Goal: Information Seeking & Learning: Learn about a topic

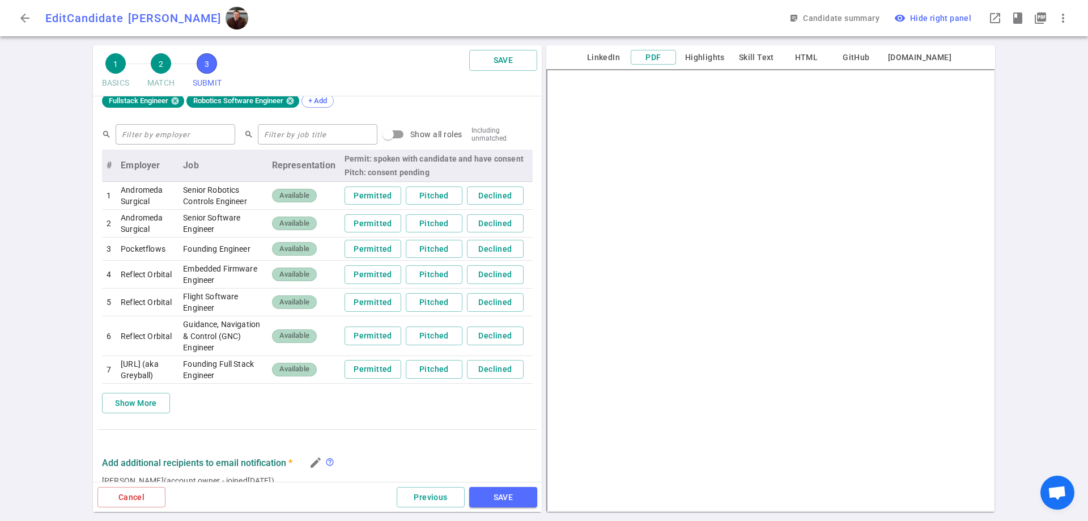
scroll to position [814, 0]
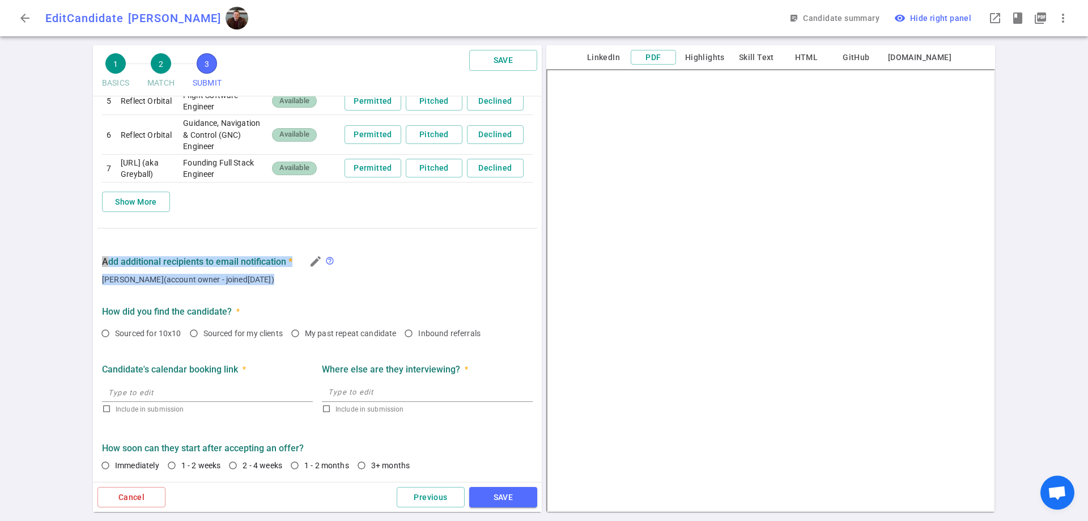
drag, startPoint x: 103, startPoint y: 257, endPoint x: 303, endPoint y: 275, distance: 200.3
click at [303, 275] on div "Add additional recipients to email notification * edit help_outline Thomas Bird…" at bounding box center [317, 269] width 440 height 36
copy div "Add additional recipients to email notification * edit help_outline Thomas Bird…"
click at [315, 258] on icon "edit" at bounding box center [316, 262] width 14 height 14
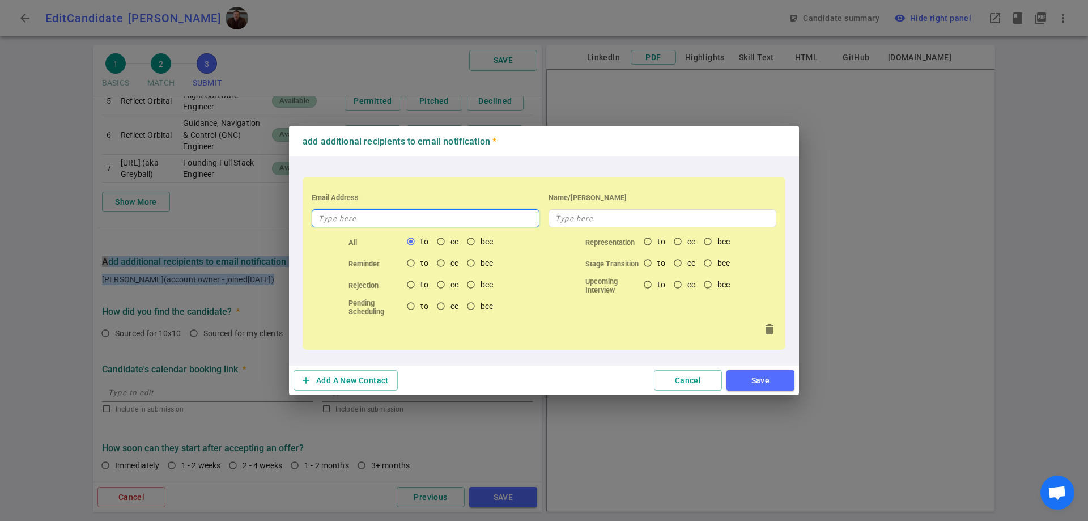
click at [475, 217] on input "text" at bounding box center [426, 218] width 228 height 18
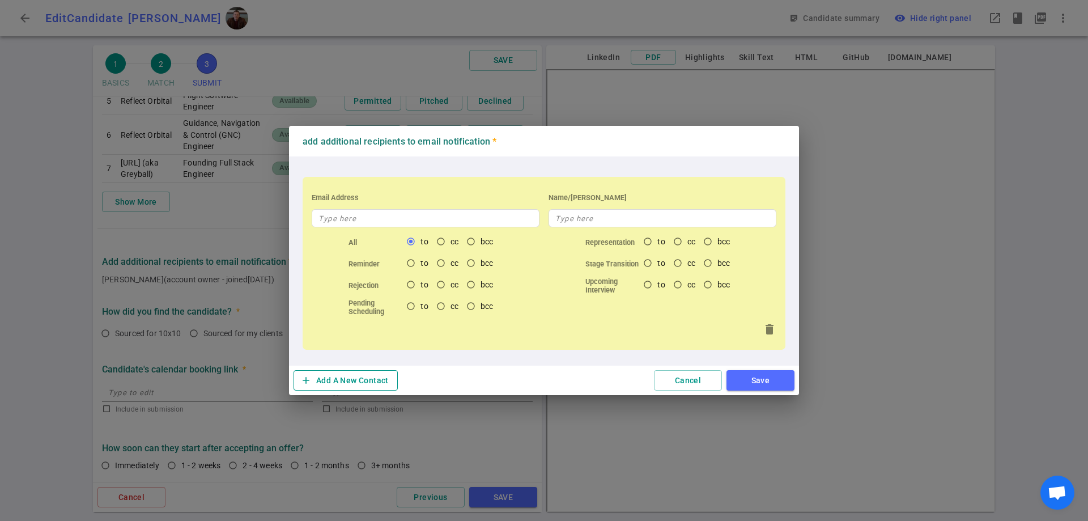
click at [334, 380] on button "add Add A New Contact" at bounding box center [346, 380] width 104 height 21
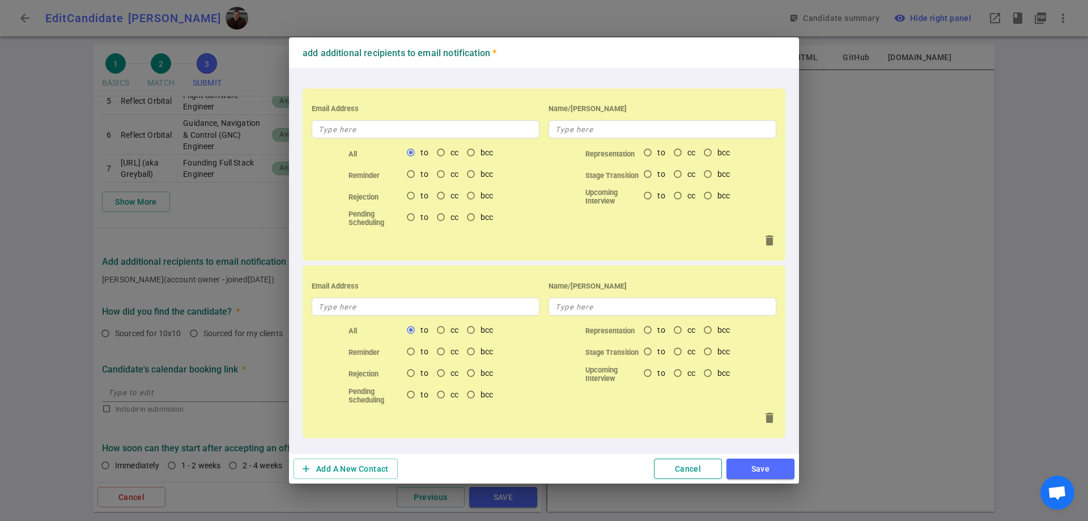
click at [714, 477] on button "Cancel" at bounding box center [688, 469] width 68 height 21
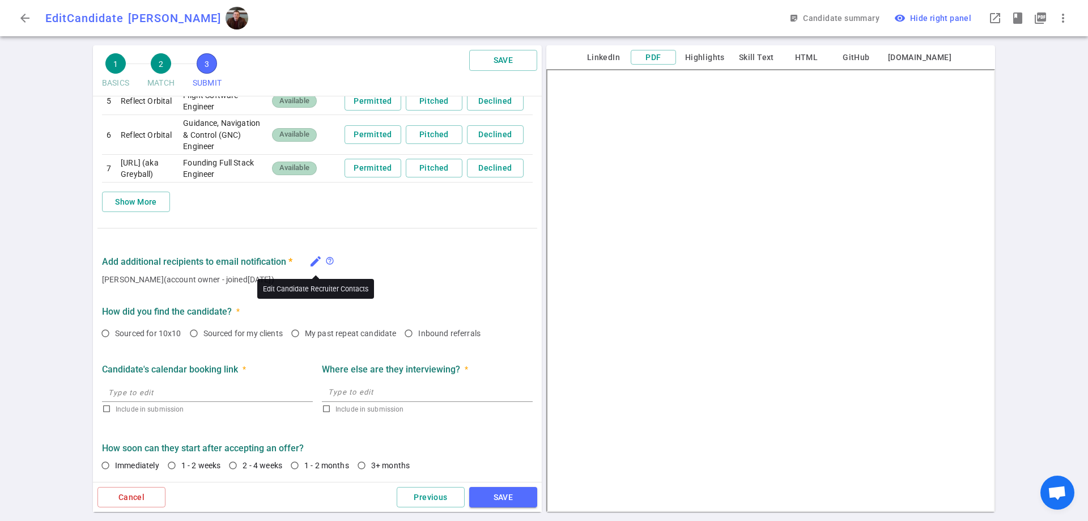
click at [316, 263] on icon "edit" at bounding box center [316, 262] width 14 height 14
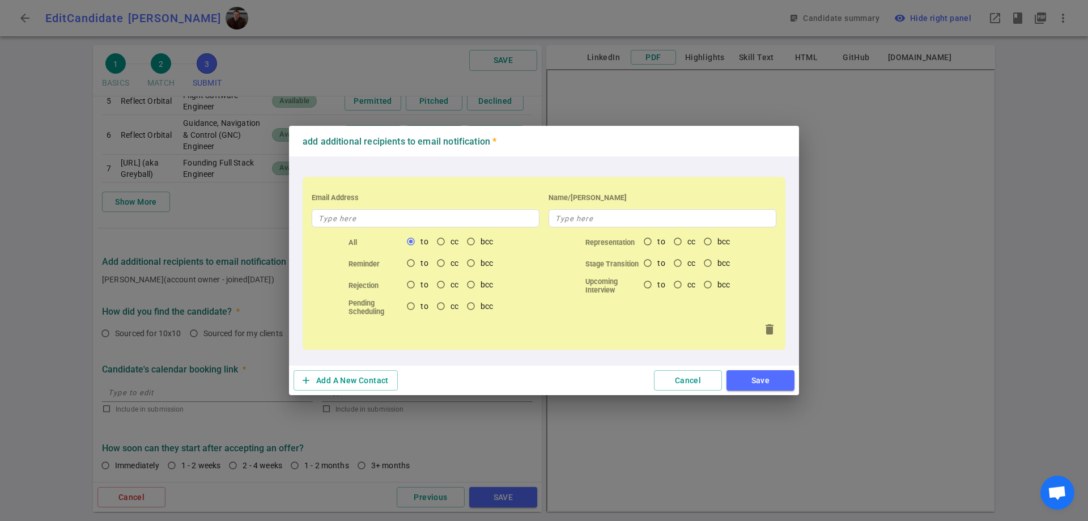
drag, startPoint x: 470, startPoint y: 384, endPoint x: 1084, endPoint y: 372, distance: 614.0
click at [1040, 373] on div "Add additional recipients to email notification * Email Address Name/Alias All …" at bounding box center [544, 260] width 1088 height 521
click at [709, 375] on button "Cancel" at bounding box center [688, 380] width 68 height 21
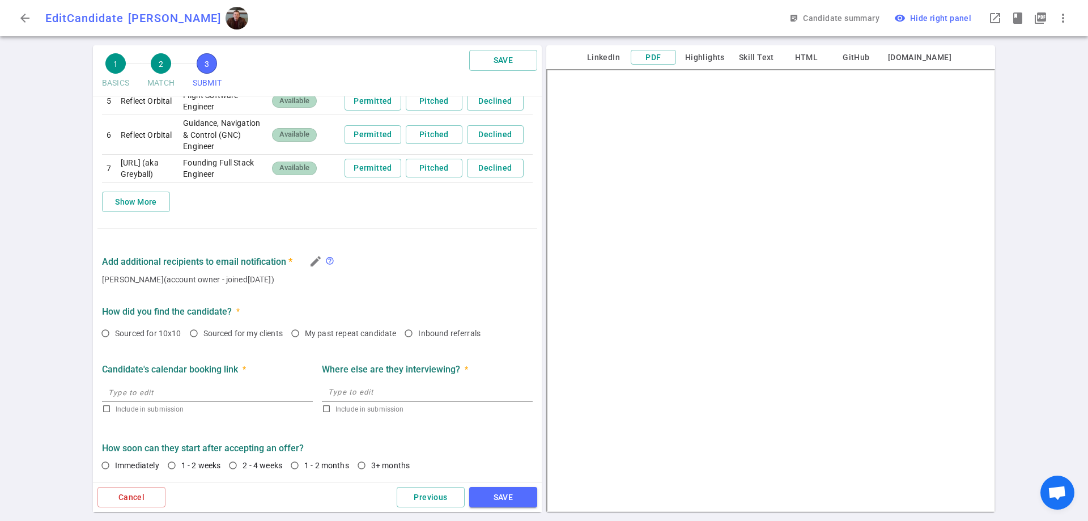
click at [227, 23] on img at bounding box center [237, 18] width 23 height 23
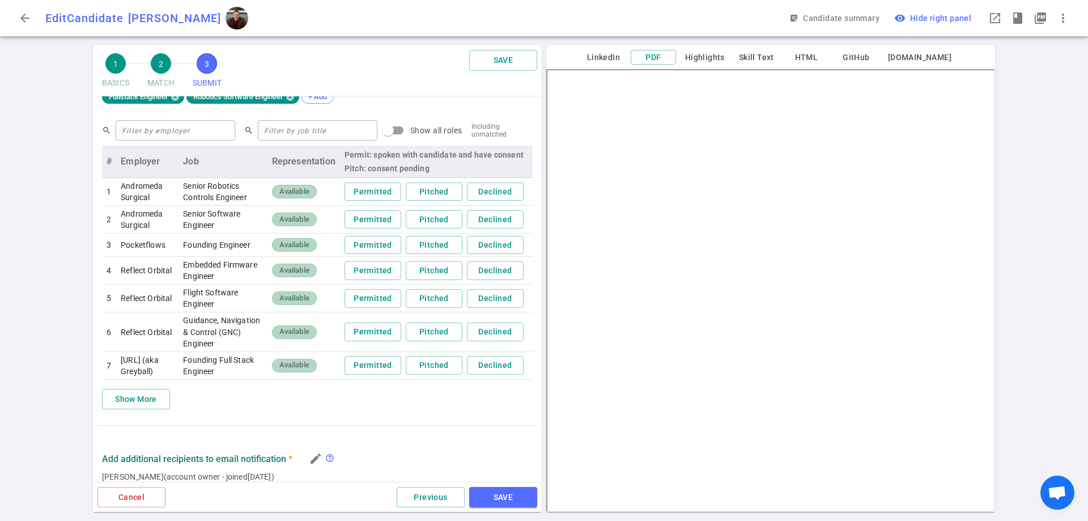
scroll to position [586, 0]
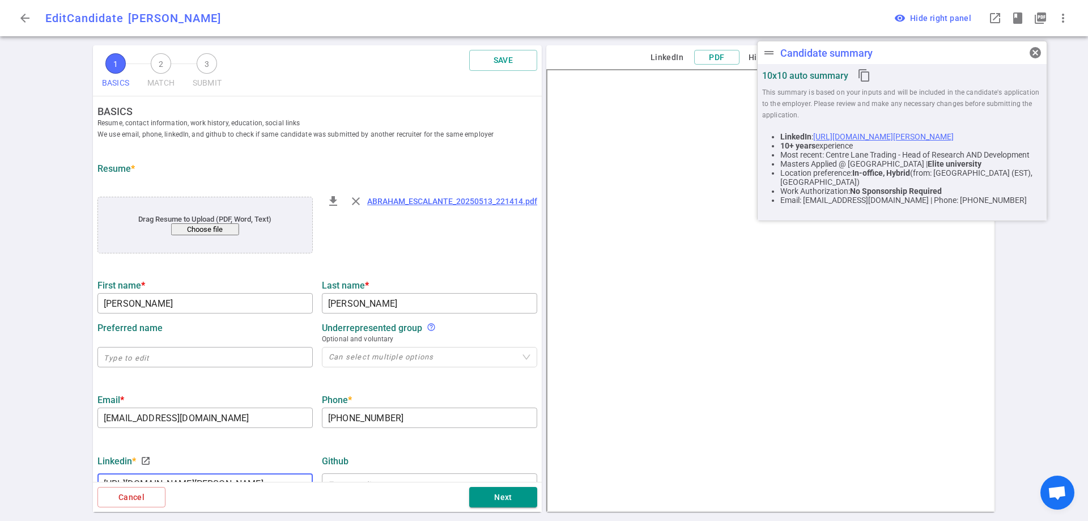
scroll to position [268, 0]
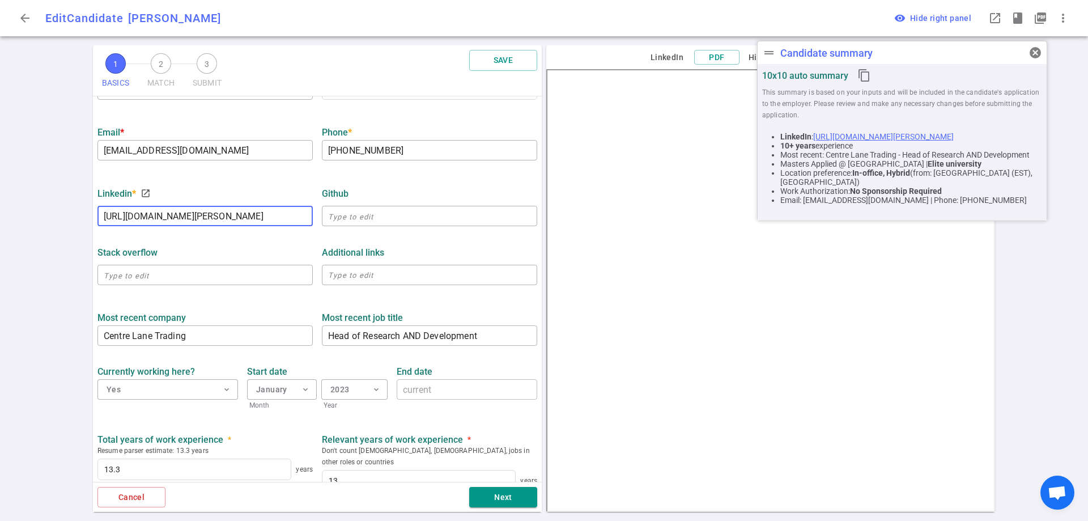
click at [1033, 55] on span "cancel" at bounding box center [1036, 53] width 14 height 14
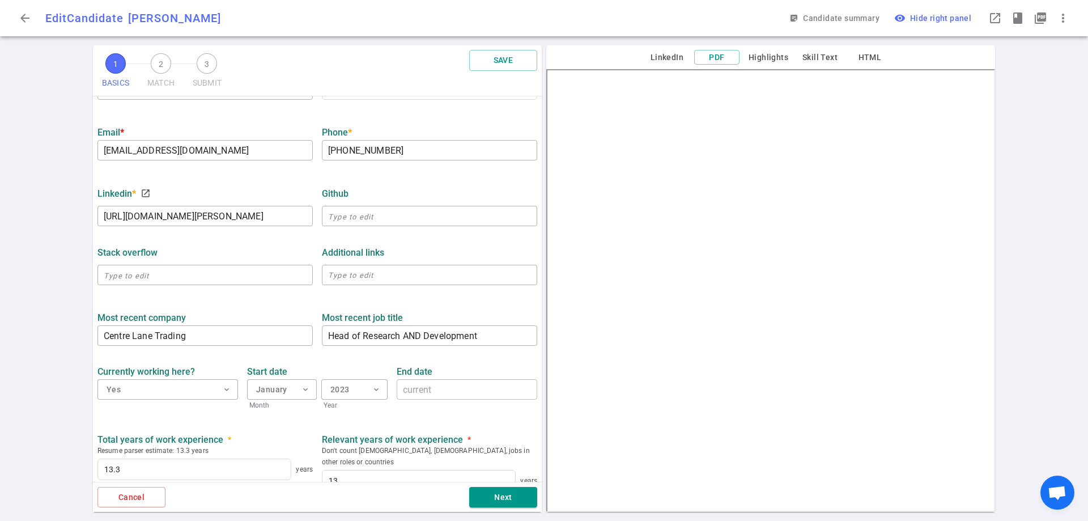
scroll to position [403, 0]
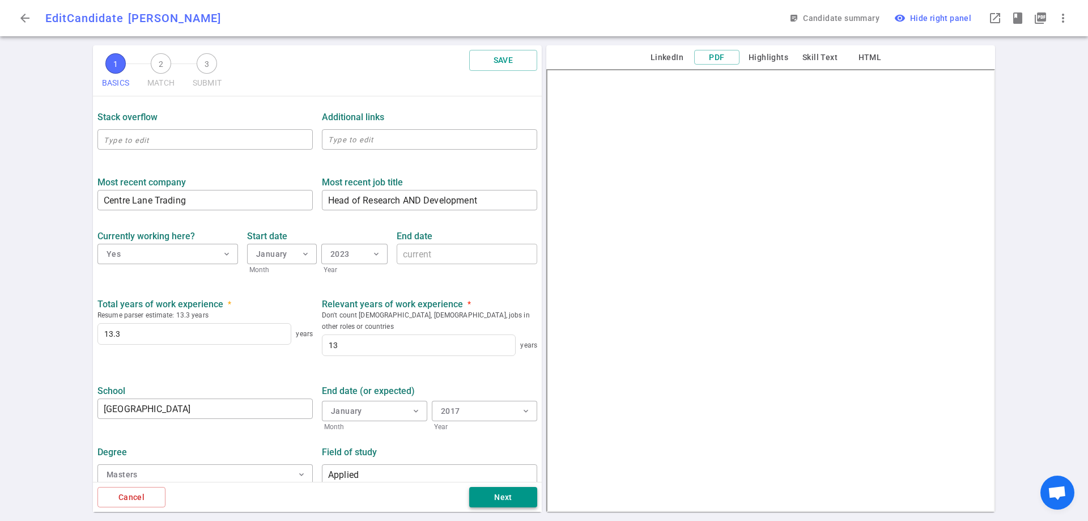
click at [511, 490] on button "Next" at bounding box center [503, 497] width 68 height 21
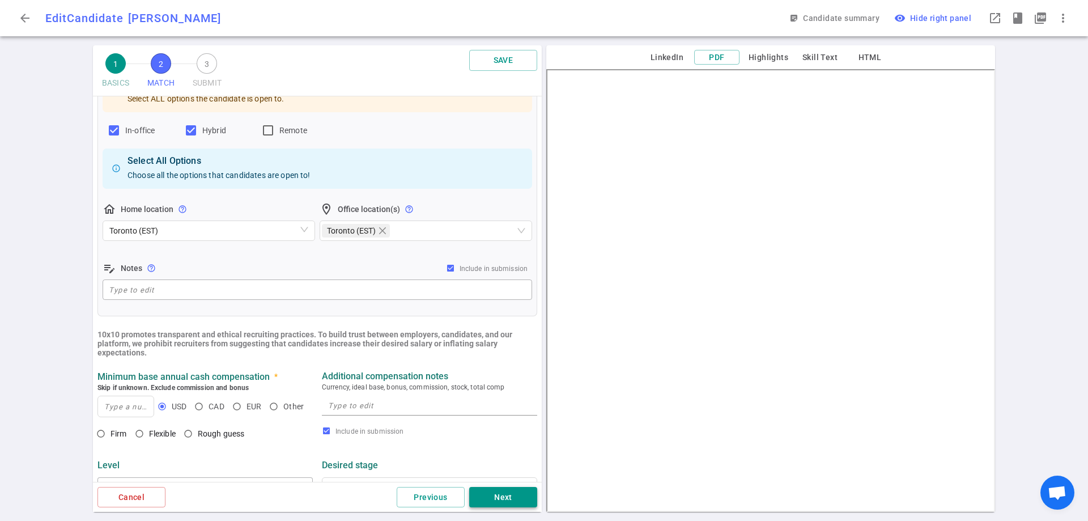
scroll to position [0, 0]
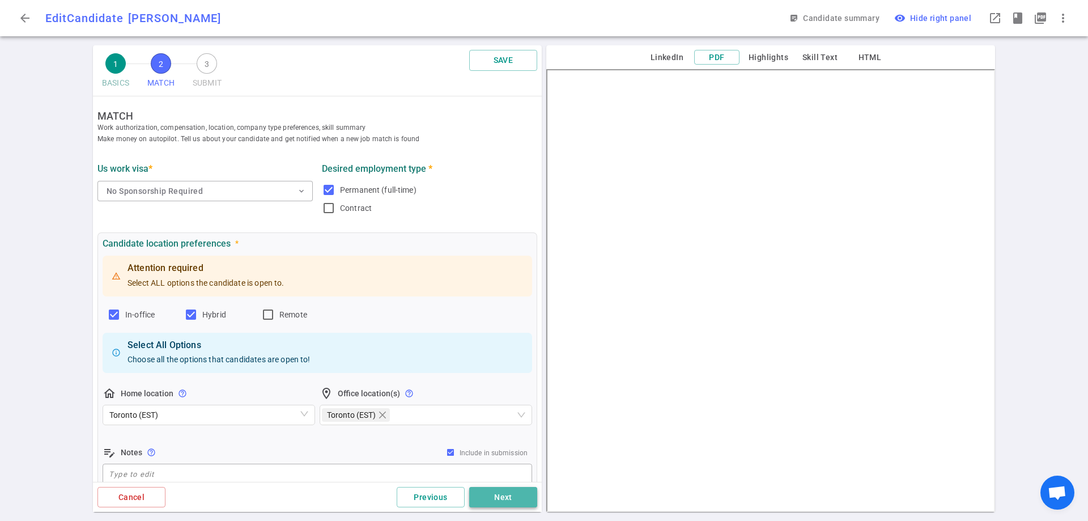
click at [511, 490] on button "Next" at bounding box center [503, 497] width 68 height 21
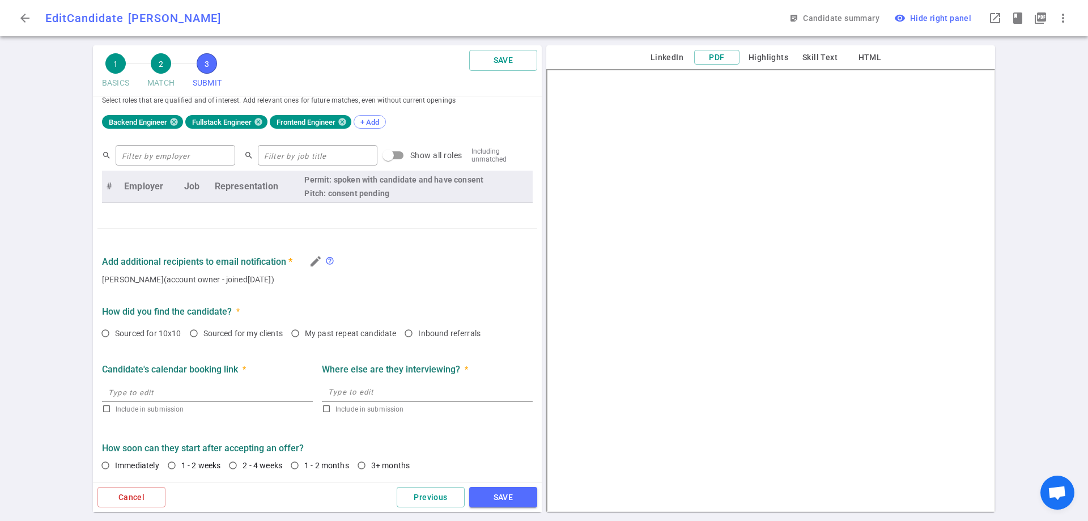
scroll to position [481, 0]
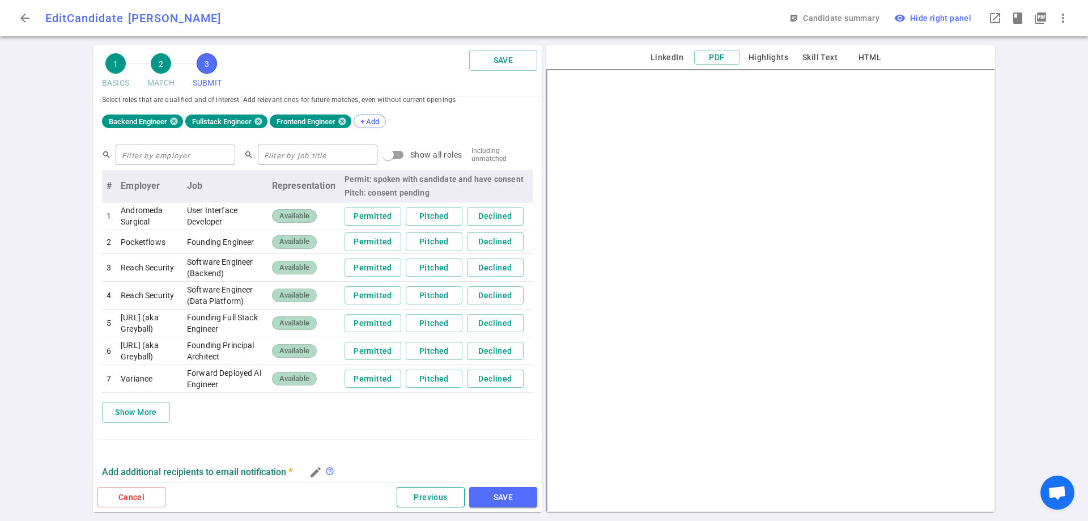
click at [453, 493] on button "Previous" at bounding box center [431, 497] width 68 height 21
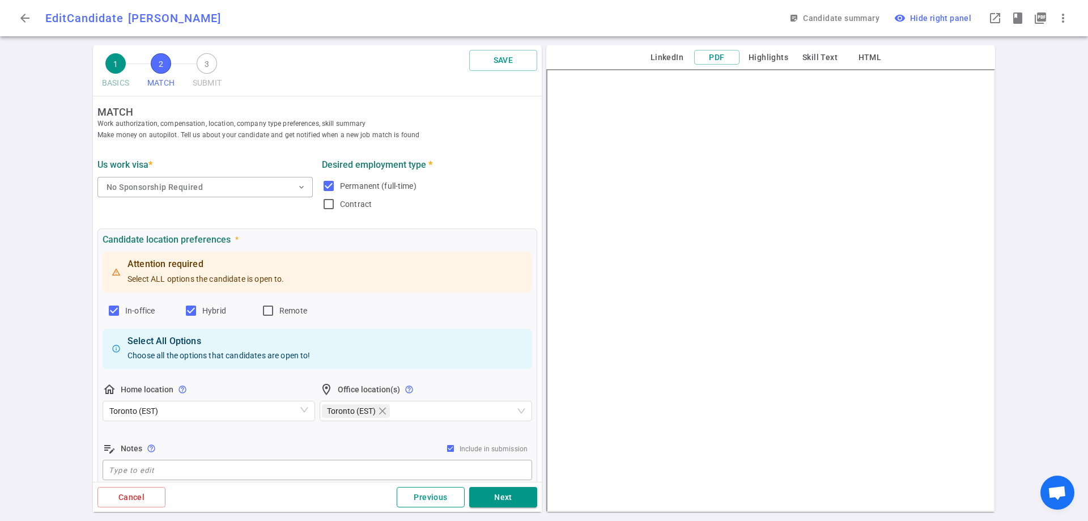
scroll to position [0, 0]
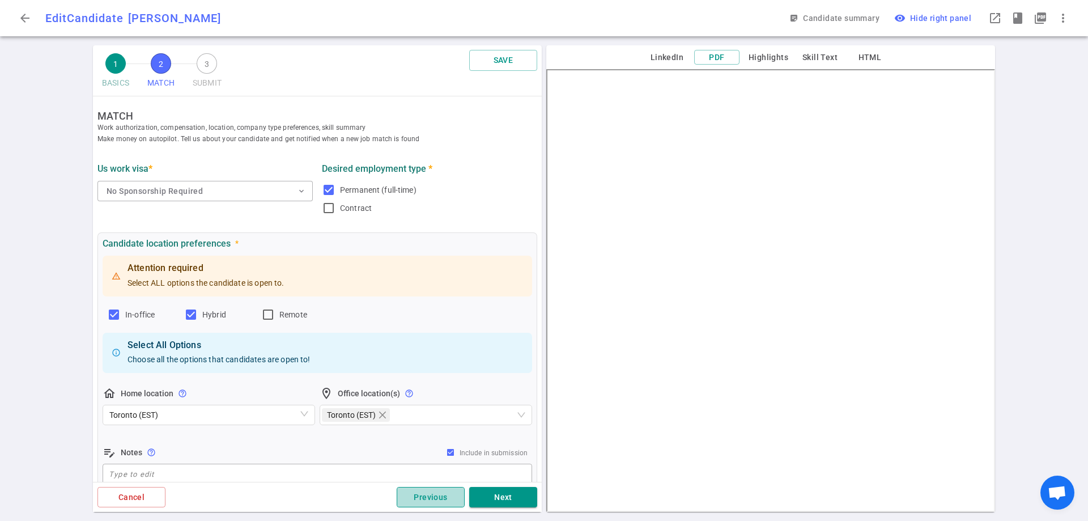
click at [453, 493] on button "Previous" at bounding box center [431, 497] width 68 height 21
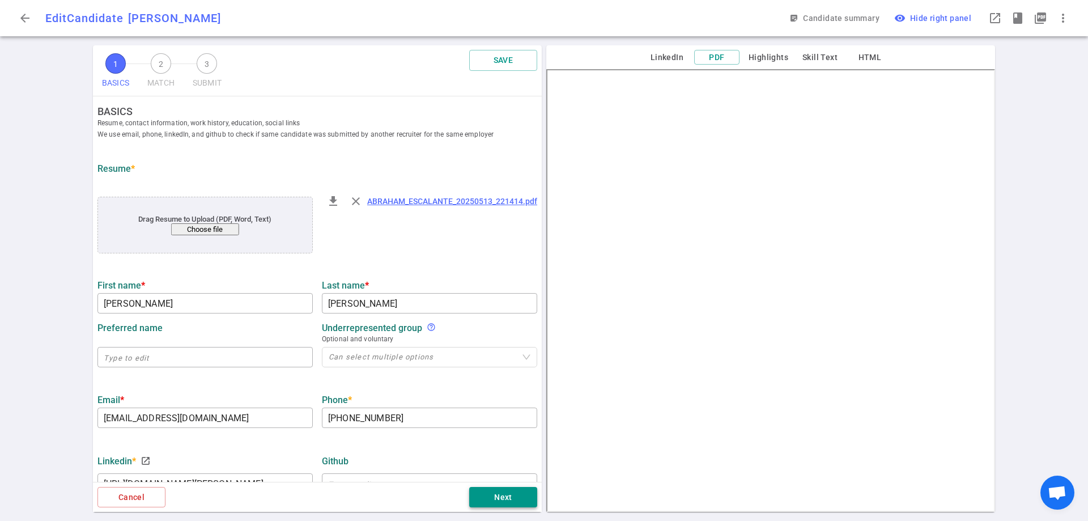
click at [512, 494] on button "Next" at bounding box center [503, 497] width 68 height 21
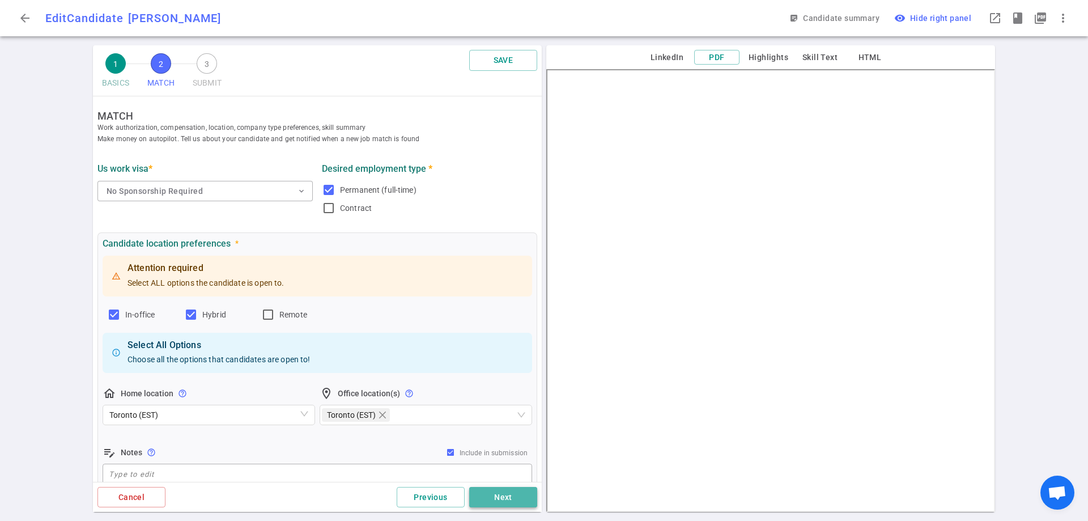
click at [512, 494] on button "Next" at bounding box center [503, 497] width 68 height 21
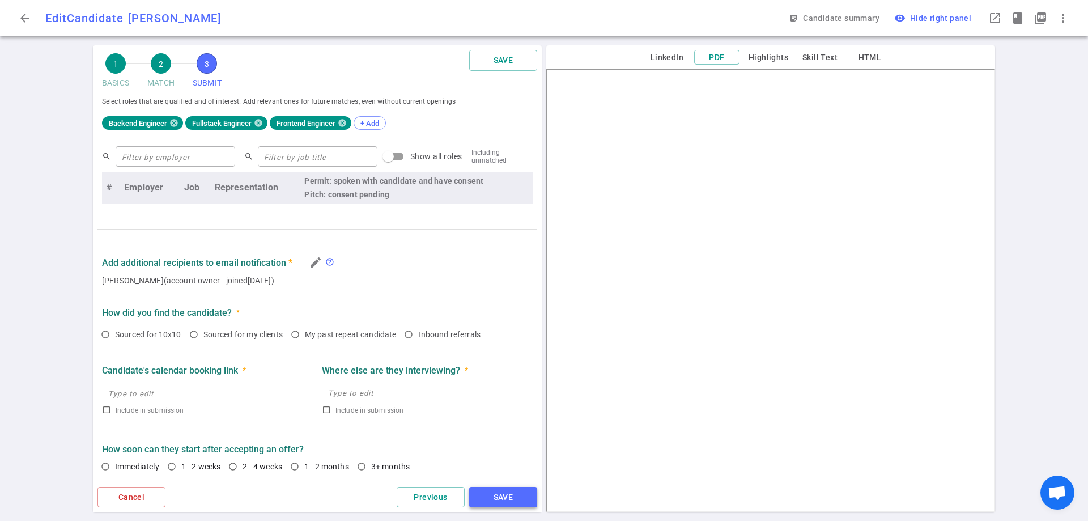
scroll to position [481, 0]
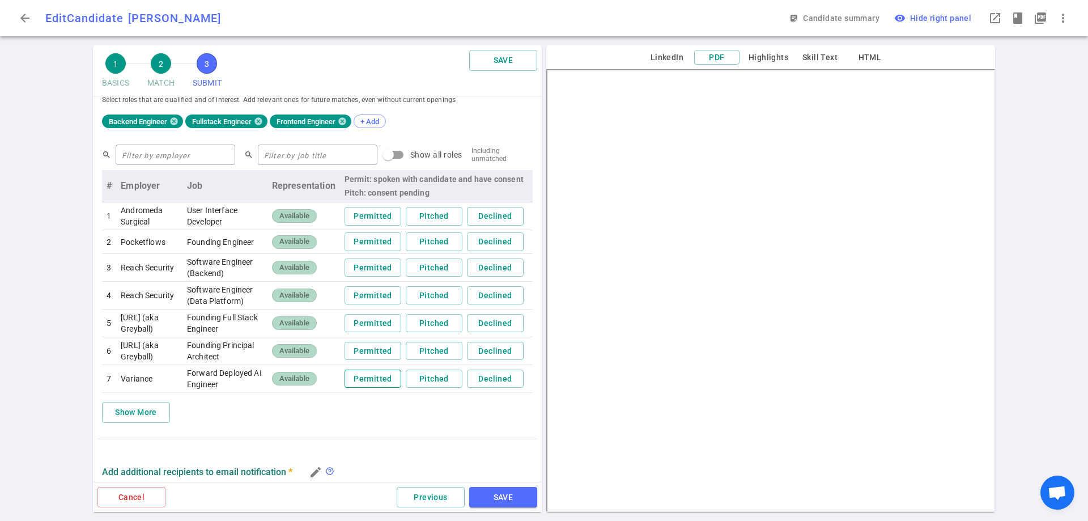
click at [361, 388] on button "Permitted" at bounding box center [373, 379] width 57 height 19
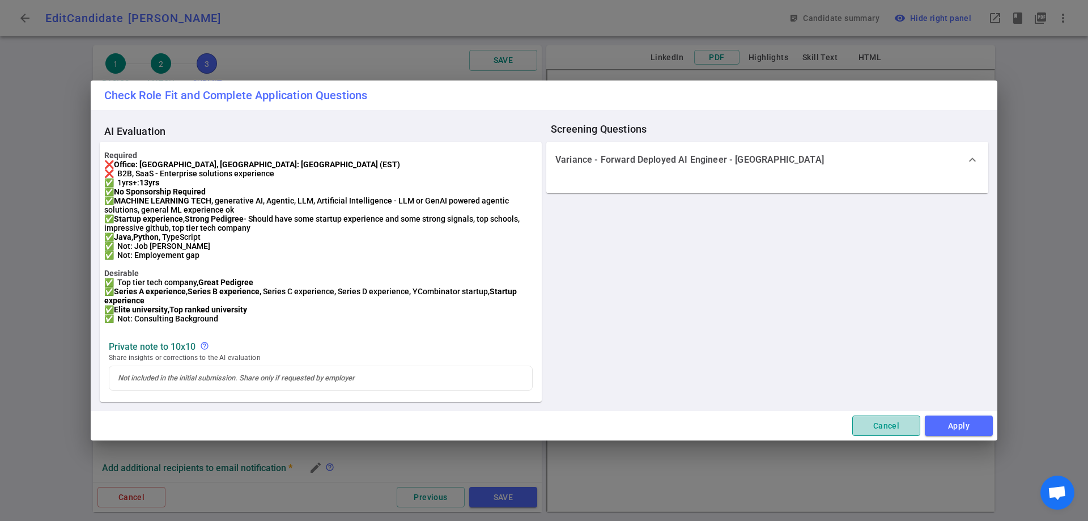
click at [878, 436] on button "Cancel" at bounding box center [887, 425] width 68 height 21
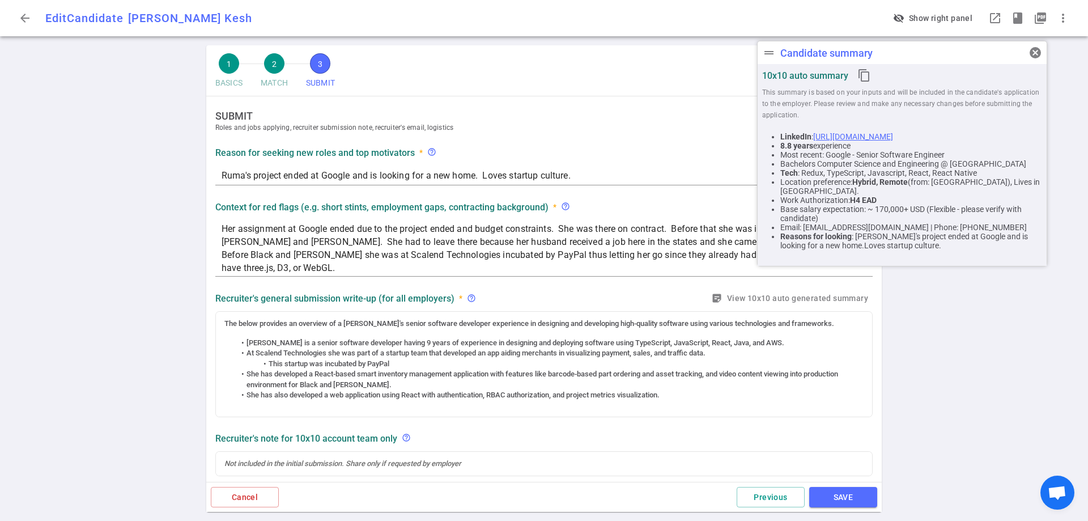
scroll to position [441, 0]
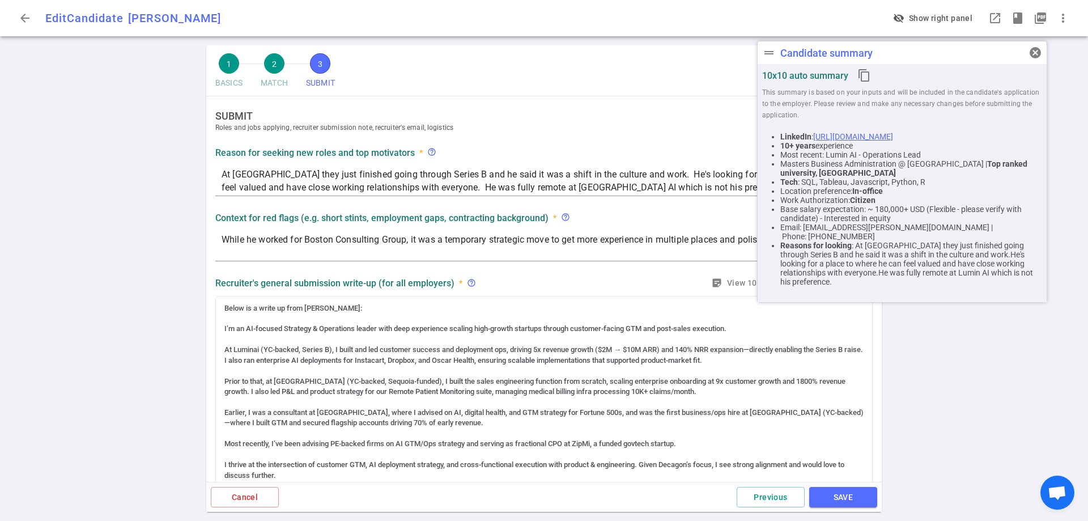
scroll to position [441, 0]
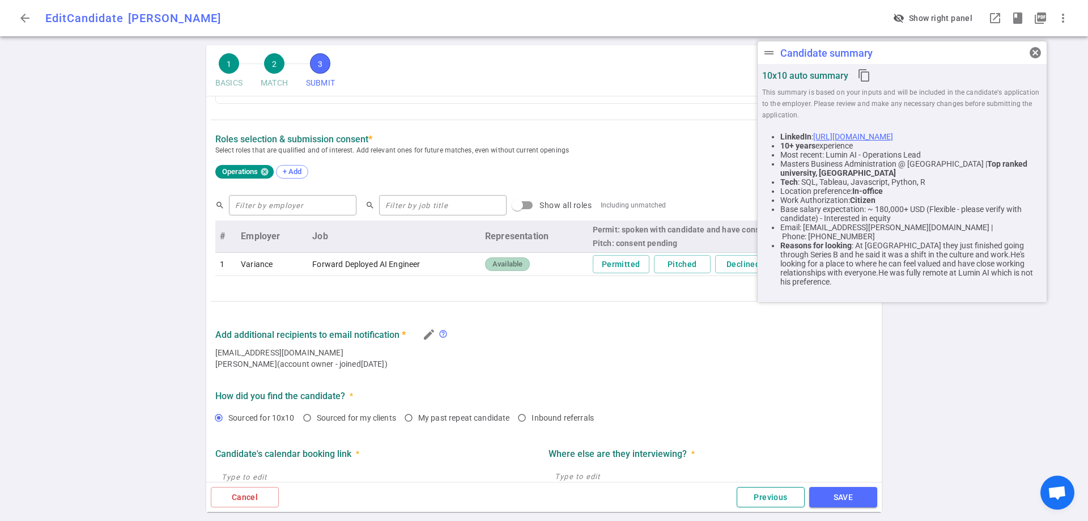
click at [770, 495] on button "Previous" at bounding box center [771, 497] width 68 height 21
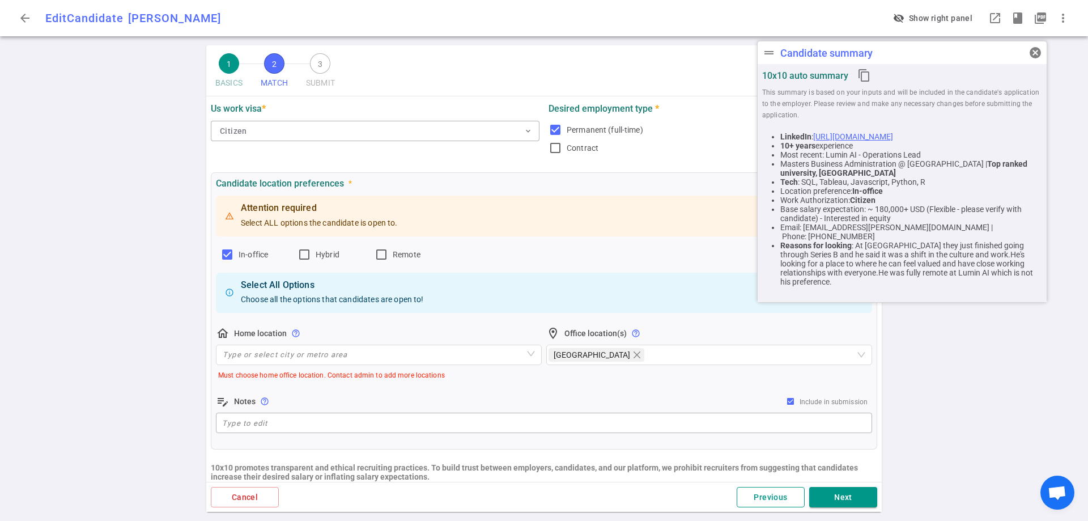
scroll to position [0, 0]
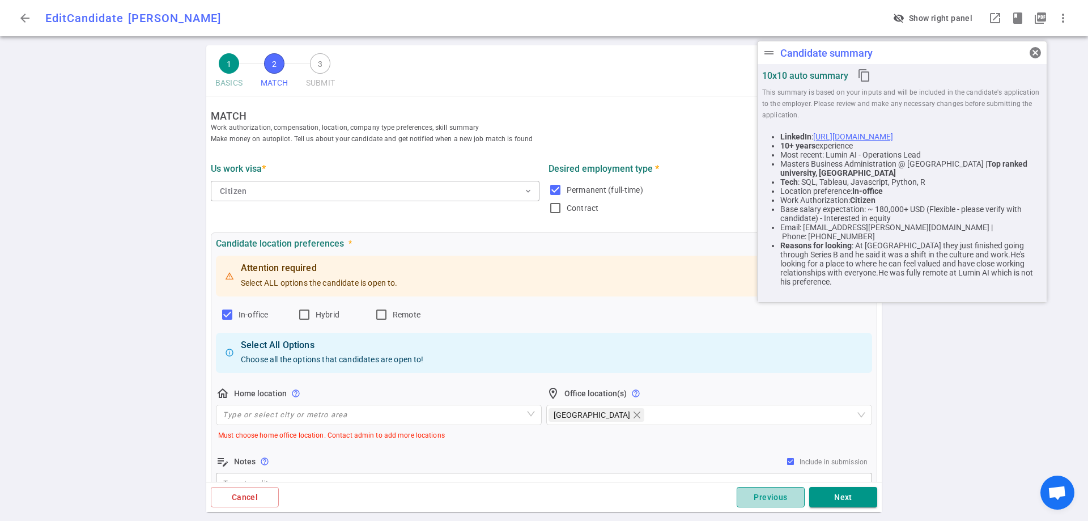
click at [770, 495] on button "Previous" at bounding box center [771, 497] width 68 height 21
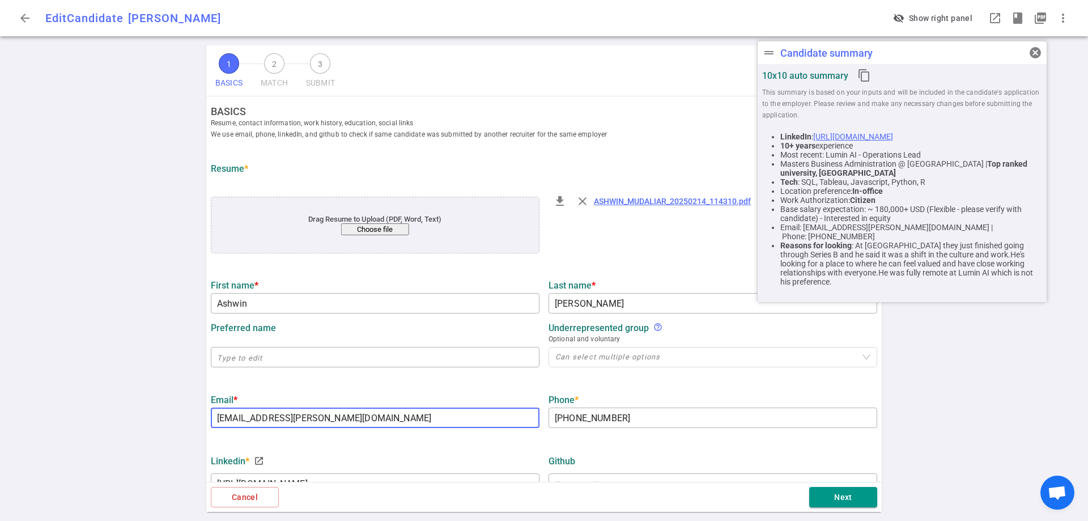
drag, startPoint x: 367, startPoint y: 414, endPoint x: 138, endPoint y: 413, distance: 229.0
click at [138, 413] on div "1 BASICS 2 MATCH 3 SUBMIT SAVE BASICS Resume, contact information, work history…" at bounding box center [544, 283] width 1088 height 476
click at [936, 395] on div "1 BASICS 2 MATCH 3 SUBMIT SAVE BASICS Resume, contact information, work history…" at bounding box center [544, 283] width 1088 height 476
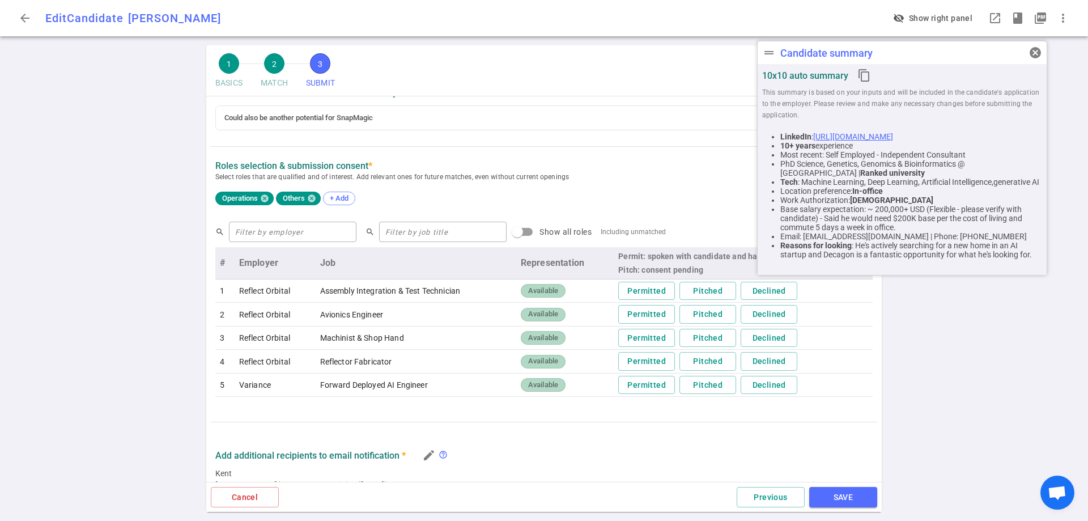
scroll to position [438, 0]
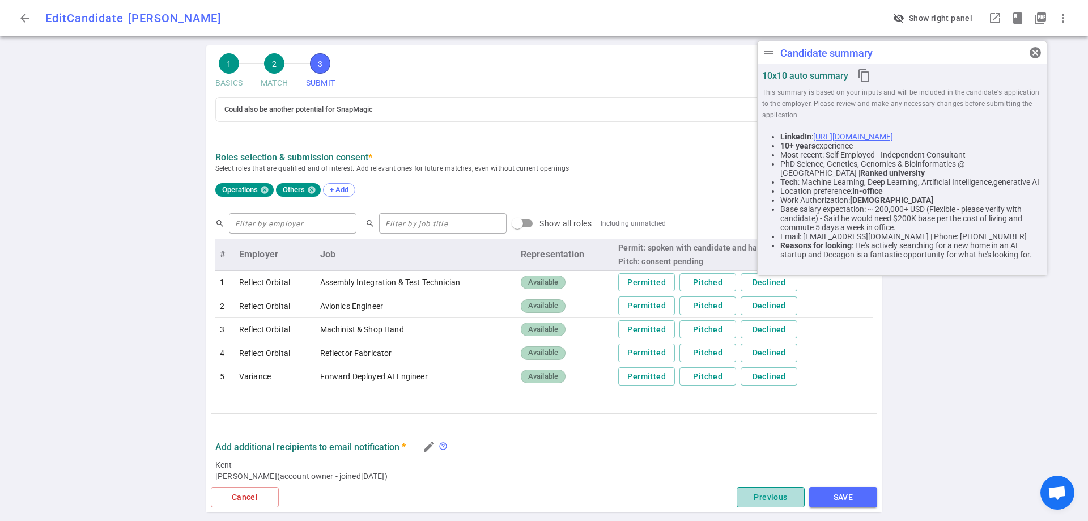
click at [774, 499] on button "Previous" at bounding box center [771, 497] width 68 height 21
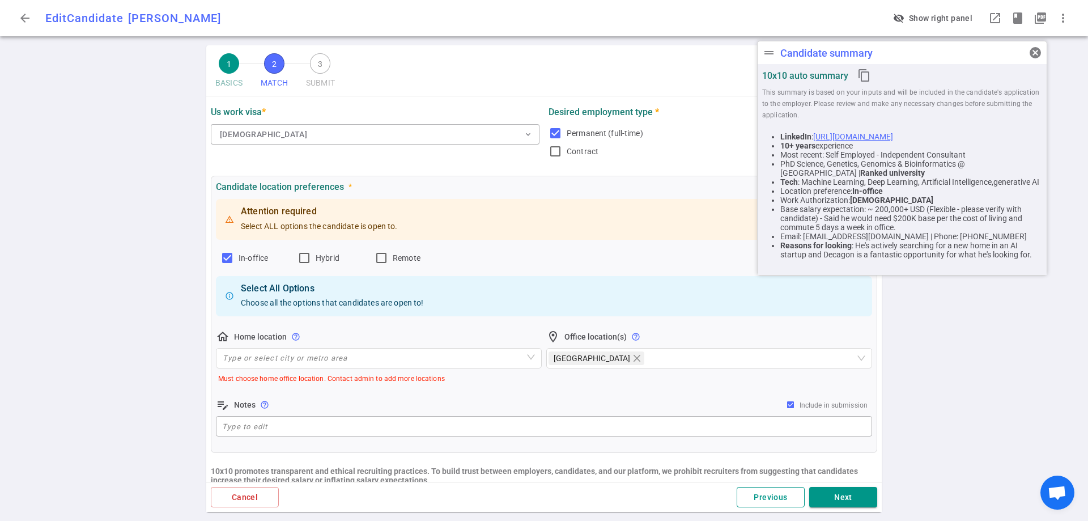
scroll to position [0, 0]
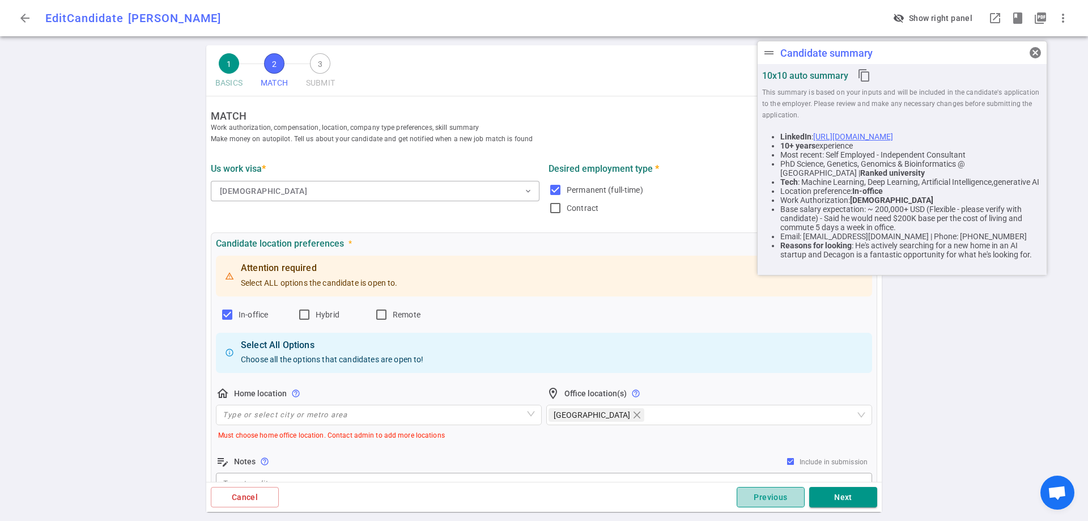
click at [774, 499] on button "Previous" at bounding box center [771, 497] width 68 height 21
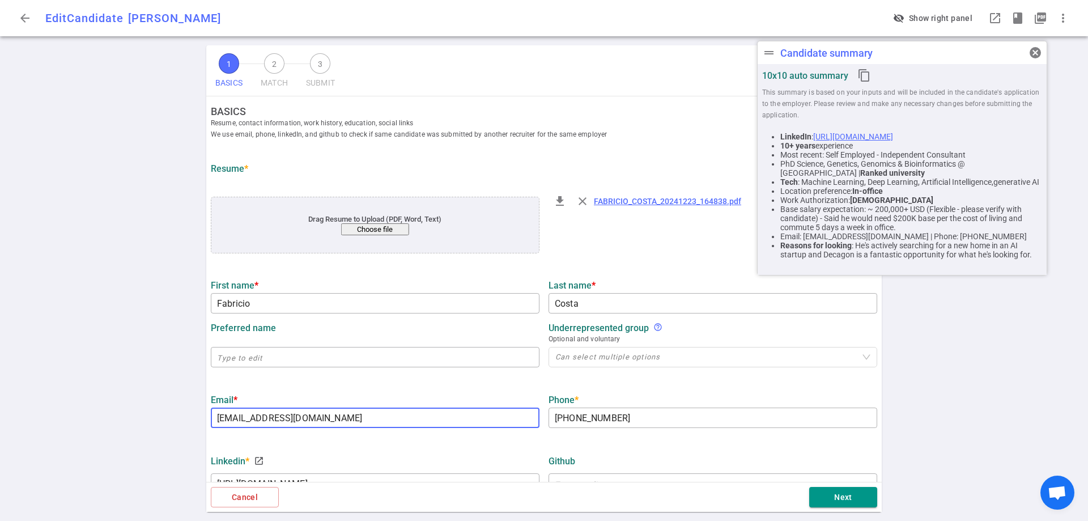
drag, startPoint x: 370, startPoint y: 419, endPoint x: 180, endPoint y: 411, distance: 189.5
click at [180, 411] on div "1 BASICS 2 MATCH 3 SUBMIT SAVE BASICS Resume, contact information, work history…" at bounding box center [544, 283] width 1088 height 476
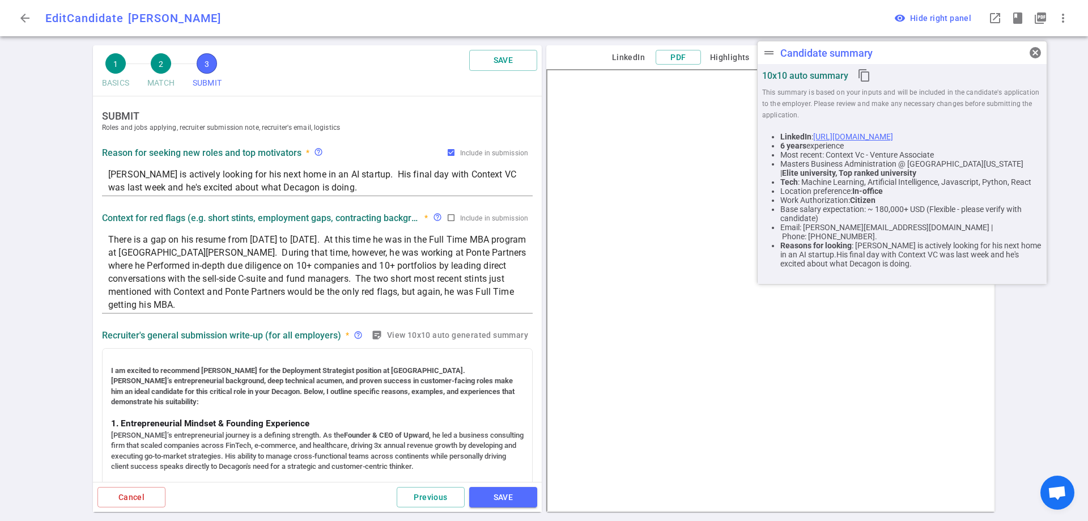
scroll to position [441, 0]
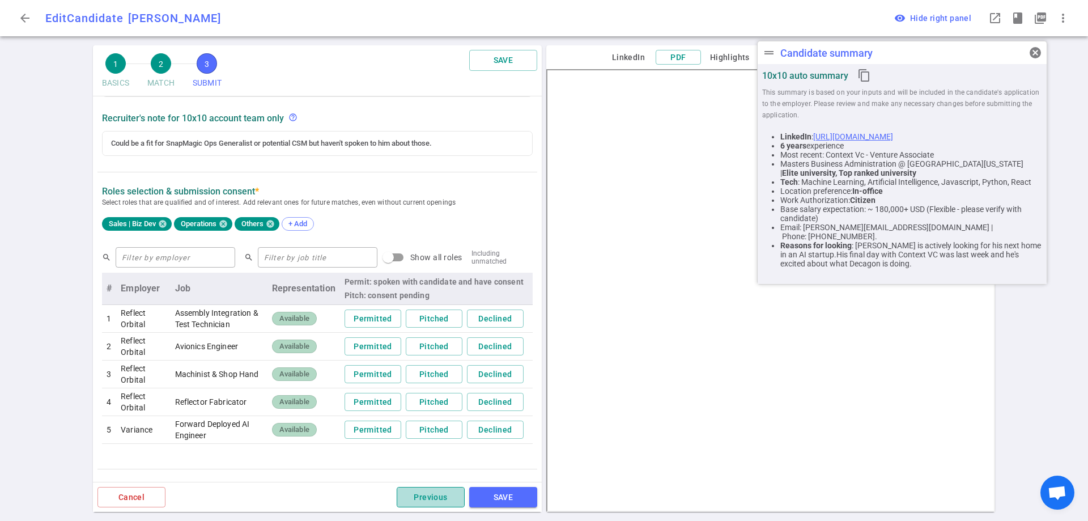
click at [426, 500] on button "Previous" at bounding box center [431, 497] width 68 height 21
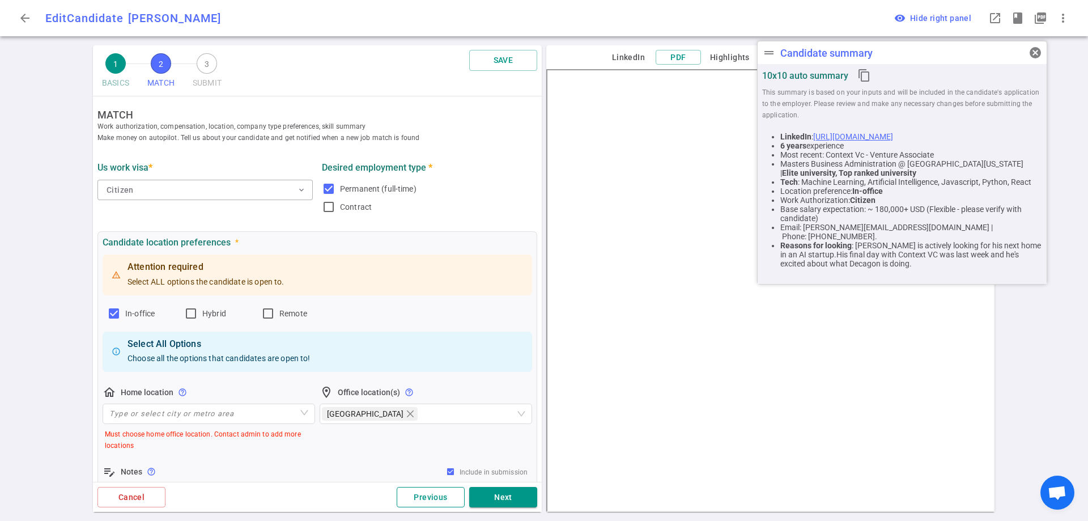
scroll to position [0, 0]
click at [426, 500] on button "Previous" at bounding box center [431, 497] width 68 height 21
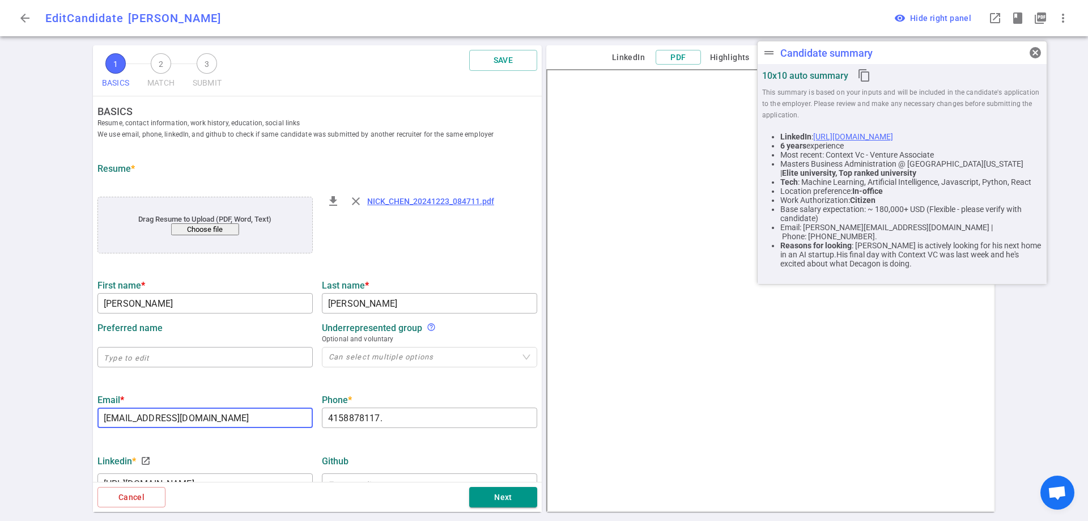
drag, startPoint x: 218, startPoint y: 418, endPoint x: 81, endPoint y: 413, distance: 137.3
click at [81, 413] on div "1 BASICS 2 MATCH 3 SUBMIT SAVE BASICS Resume, contact information, work history…" at bounding box center [544, 283] width 1088 height 476
click at [32, 90] on div "1 BASICS 2 MATCH 3 SUBMIT SAVE BASICS Resume, contact information, work history…" at bounding box center [544, 283] width 1088 height 476
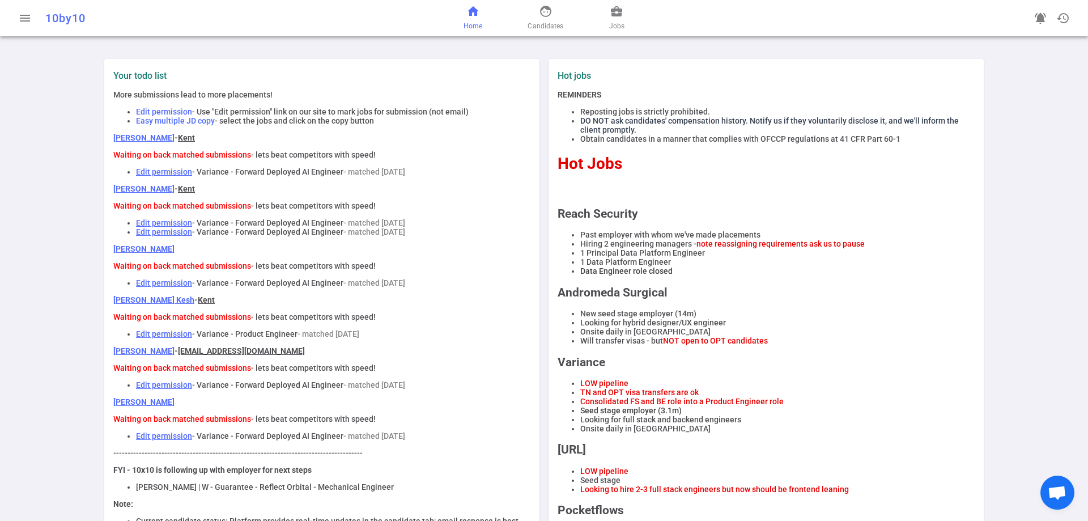
click at [612, 33] on div "home Home face Candidates business_center Jobs" at bounding box center [544, 18] width 354 height 36
click at [614, 26] on span "Jobs" at bounding box center [616, 25] width 15 height 11
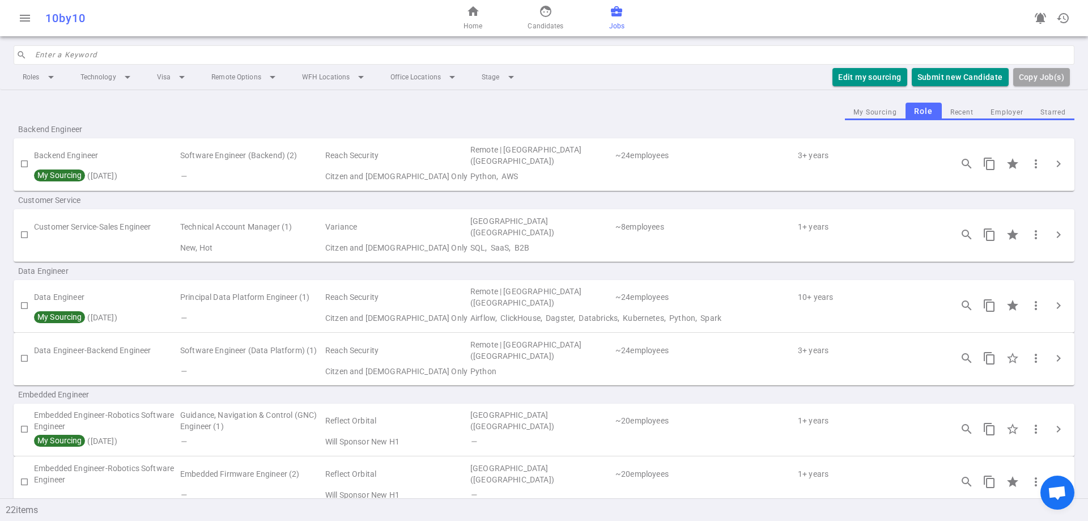
click at [1008, 118] on button "Employer" at bounding box center [1007, 112] width 50 height 15
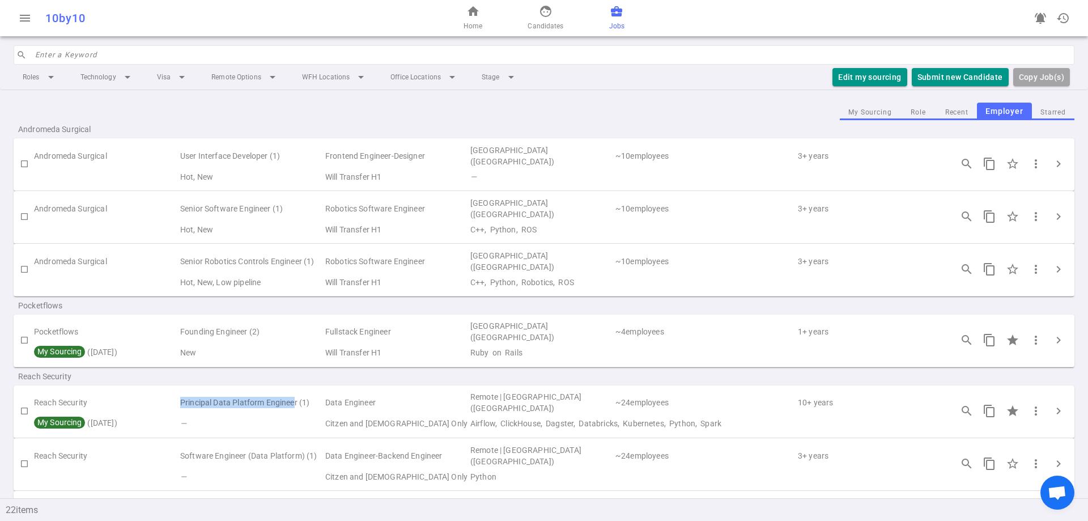
drag, startPoint x: 181, startPoint y: 404, endPoint x: 295, endPoint y: 400, distance: 114.6
click at [295, 400] on td "Principal Data Platform Engineer (1)" at bounding box center [251, 403] width 145 height 26
click at [161, 391] on td "Reach Security" at bounding box center [106, 403] width 145 height 26
drag, startPoint x: 169, startPoint y: 402, endPoint x: 300, endPoint y: 402, distance: 130.9
click at [300, 402] on tr "Reach Security Principal Data Platform Engineer (1) Data Engineer Remote | [GEO…" at bounding box center [544, 403] width 1061 height 26
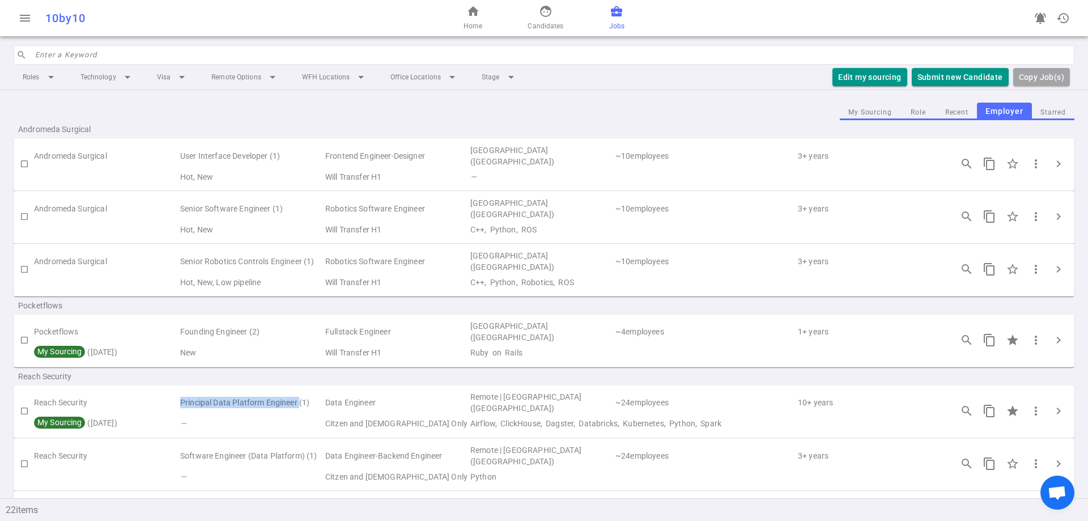
copy tr "Principal Data Platform Engineer"
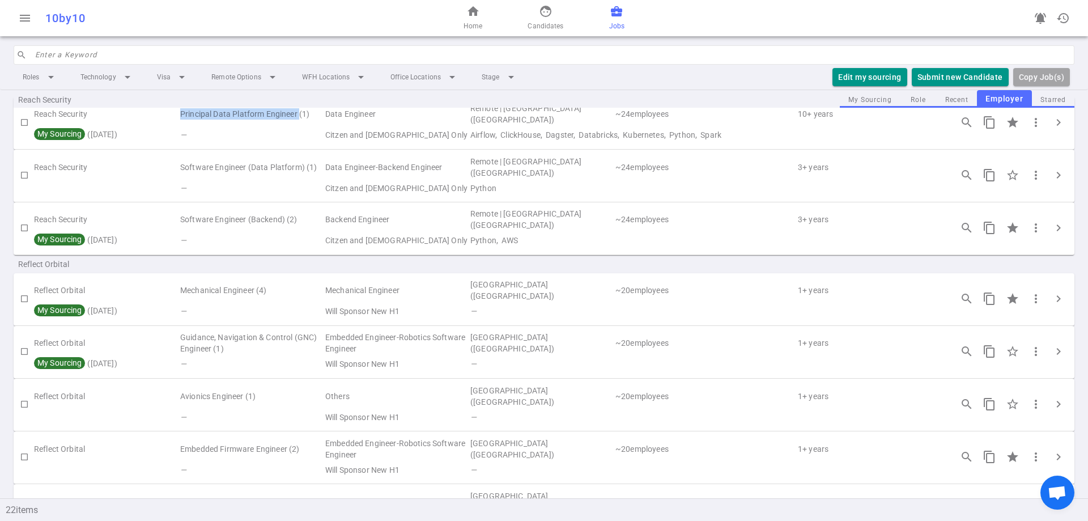
scroll to position [252, 0]
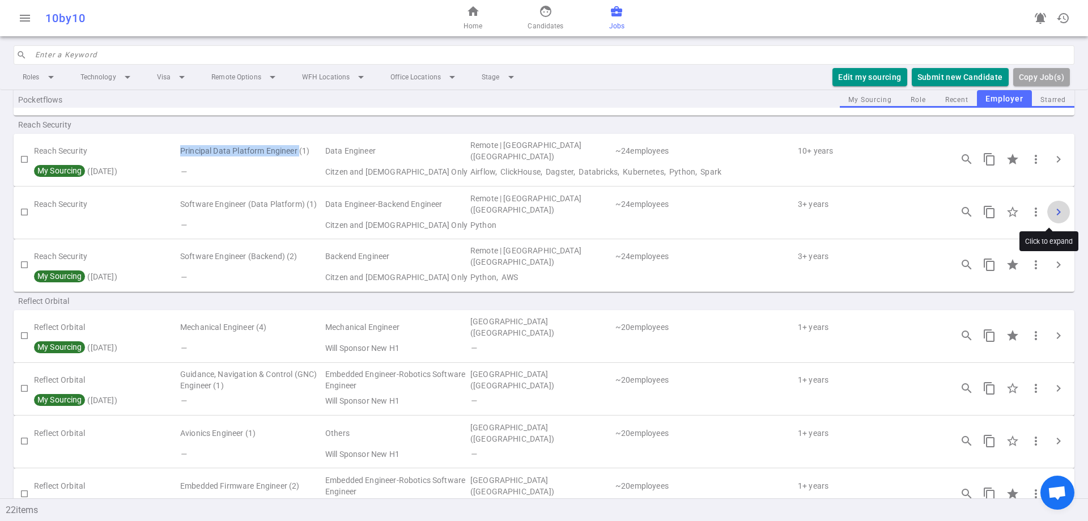
click at [1052, 214] on span "chevron_right" at bounding box center [1059, 212] width 14 height 14
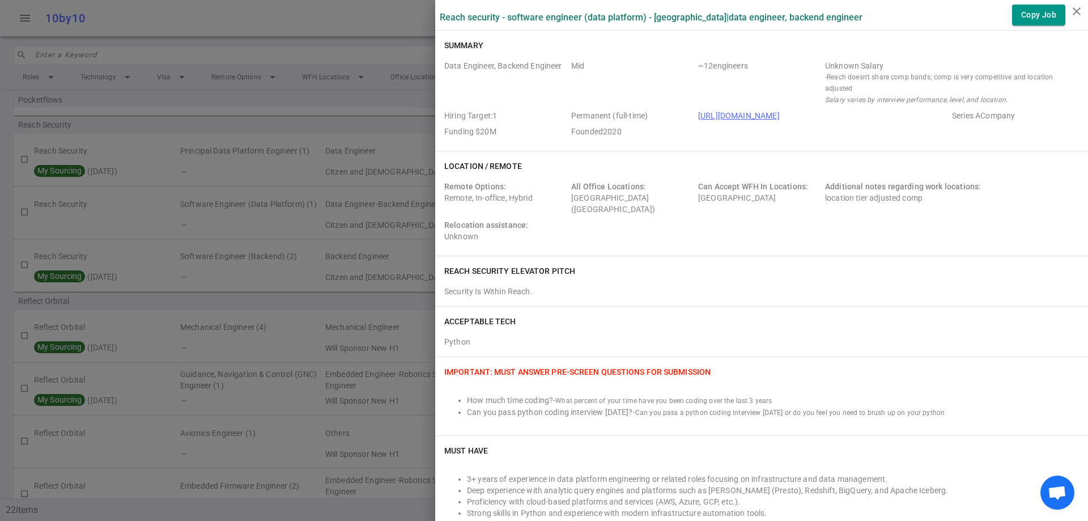
click at [389, 96] on div at bounding box center [544, 260] width 1088 height 521
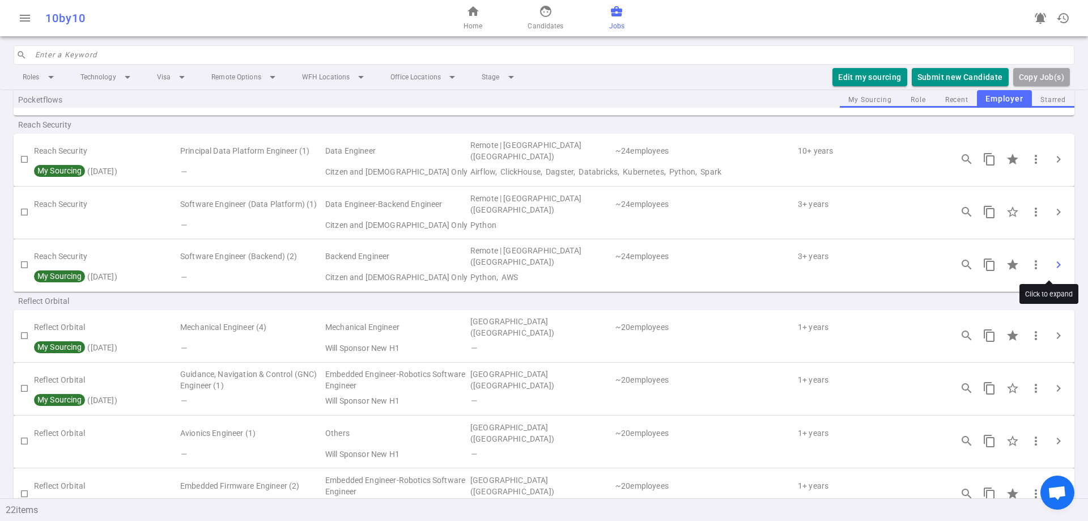
click at [1052, 260] on span "chevron_right" at bounding box center [1059, 265] width 14 height 14
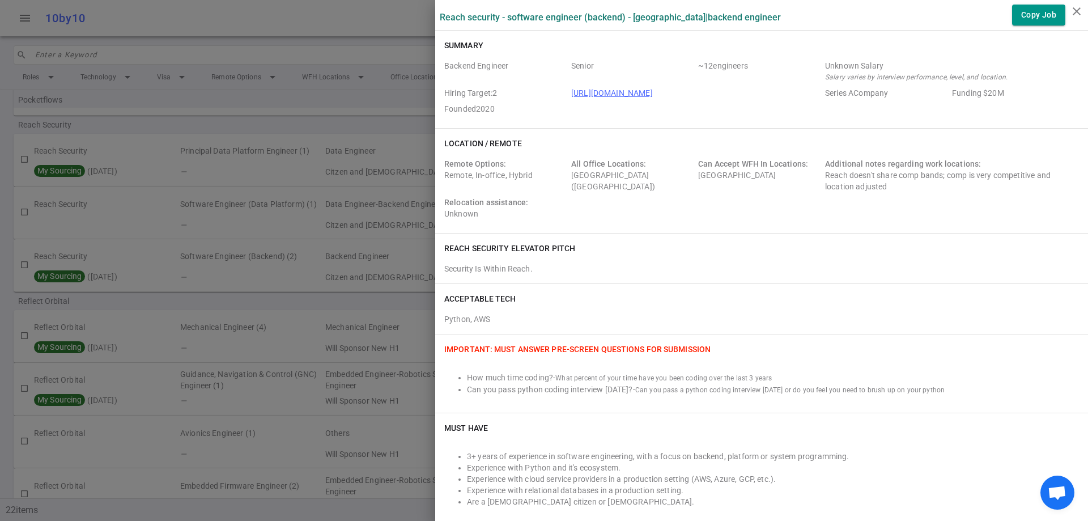
click at [226, 268] on div at bounding box center [544, 260] width 1088 height 521
